Goal: Task Accomplishment & Management: Manage account settings

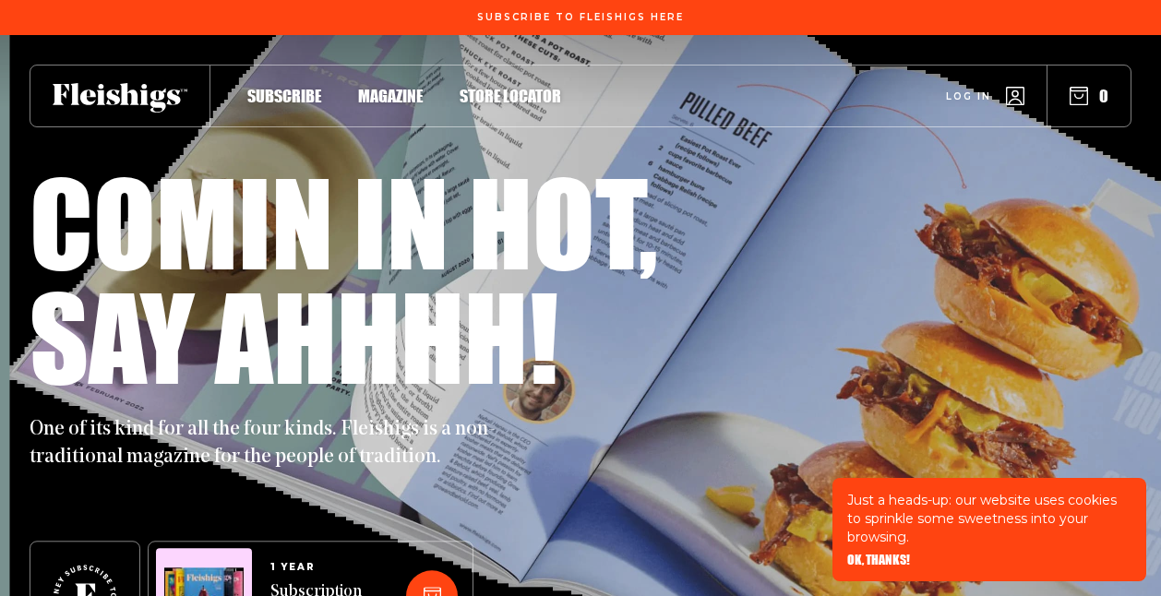
click at [976, 89] on span "Log in" at bounding box center [968, 83] width 45 height 14
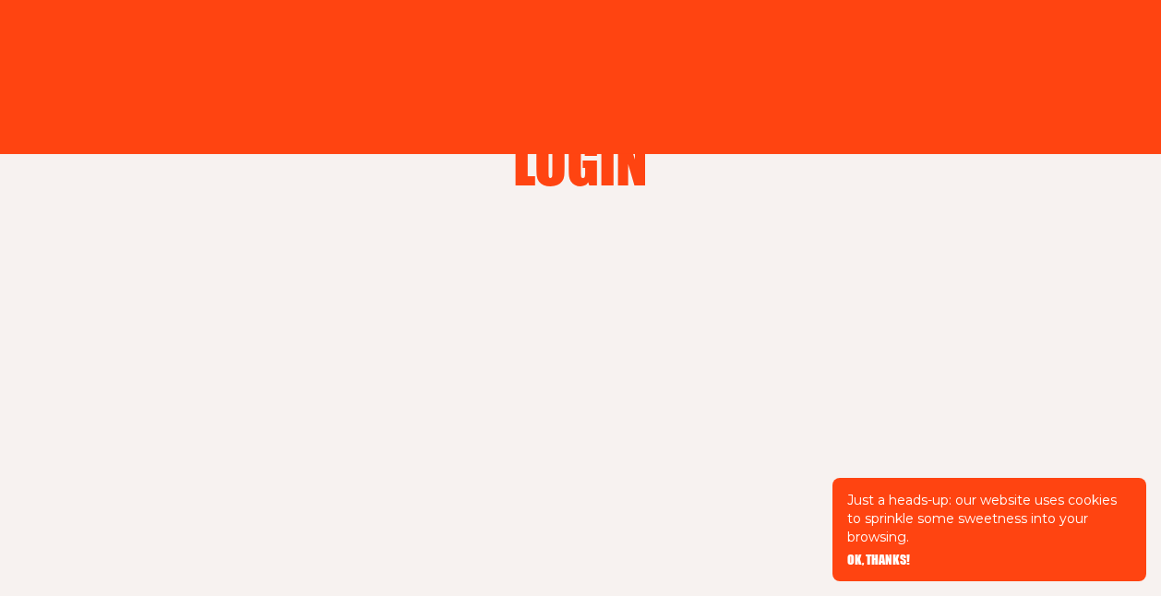
type input "[EMAIL_ADDRESS][DOMAIN_NAME]"
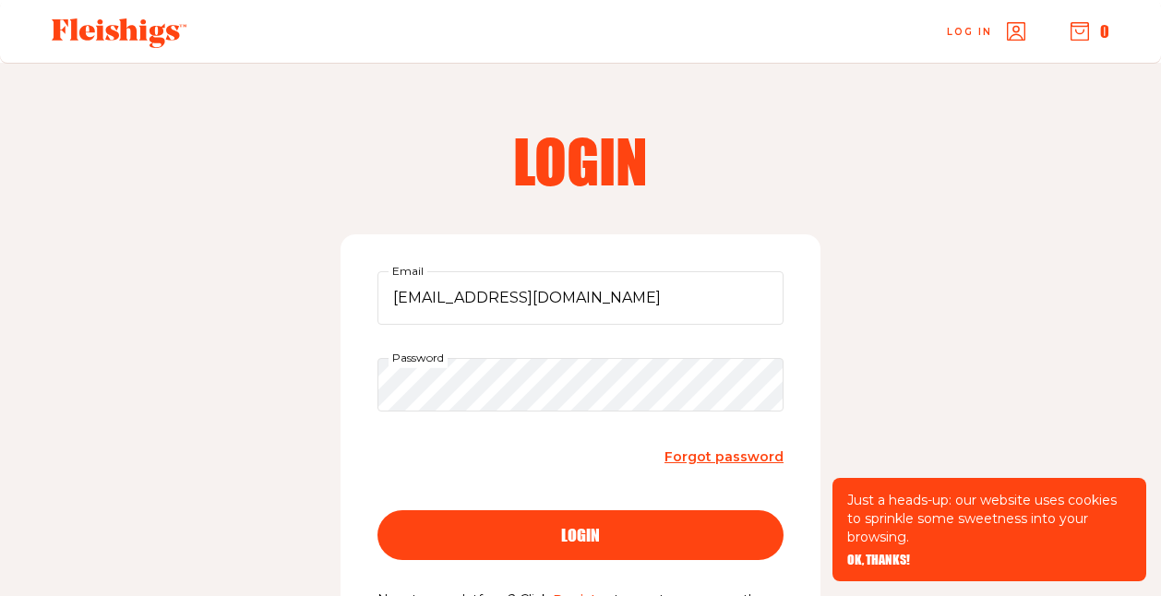
click at [519, 535] on div "login" at bounding box center [580, 535] width 332 height 17
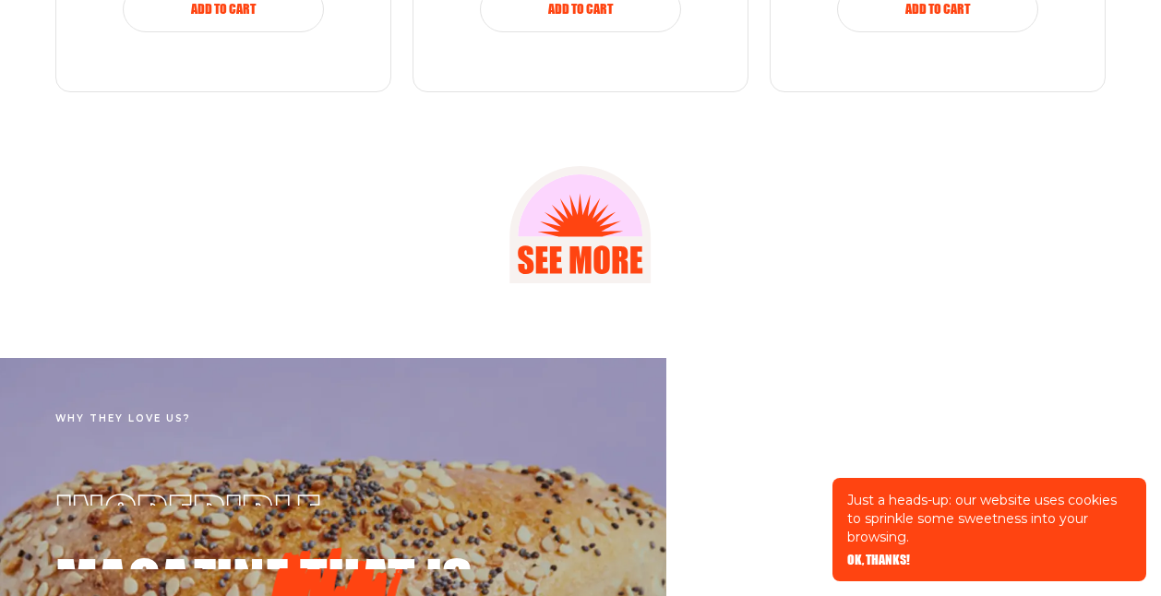
scroll to position [2705, 0]
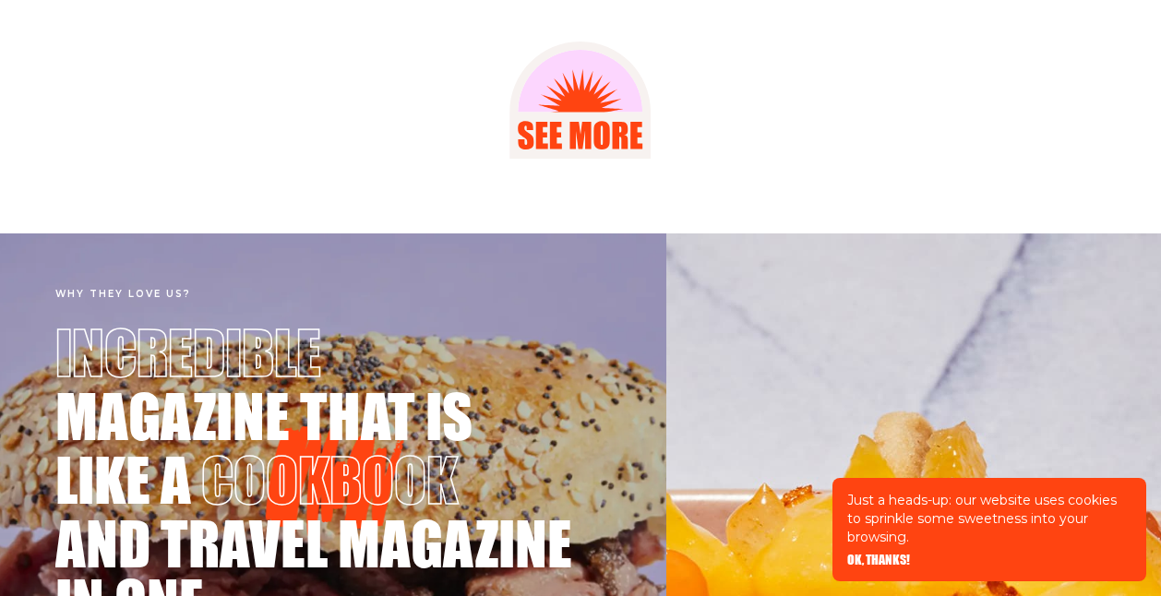
click at [856, 554] on span "OK, THANKS!" at bounding box center [878, 547] width 63 height 13
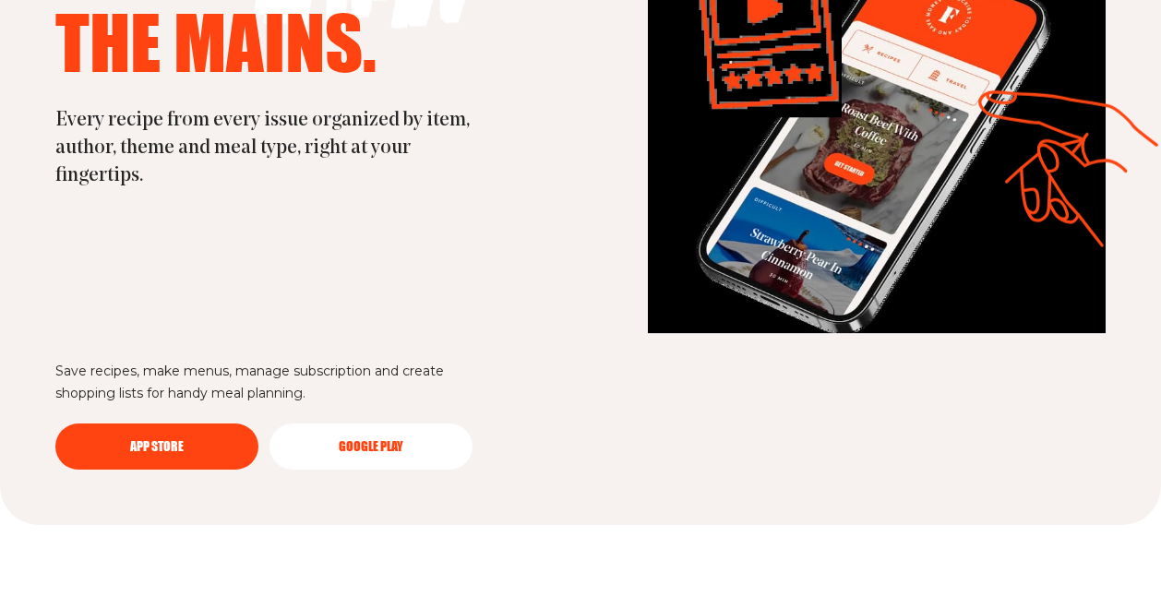
scroll to position [5052, 0]
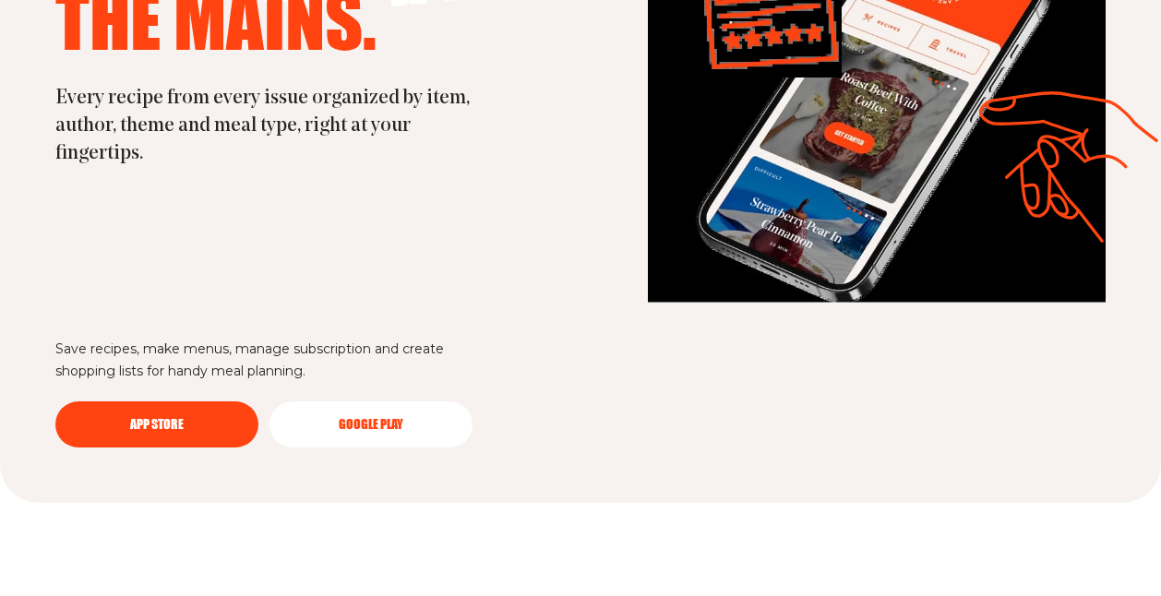
click at [156, 418] on span "App Store" at bounding box center [157, 411] width 54 height 13
